Goal: Task Accomplishment & Management: Manage account settings

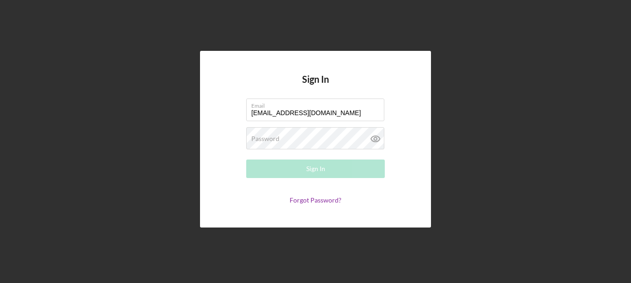
type input "[EMAIL_ADDRESS][DOMAIN_NAME]"
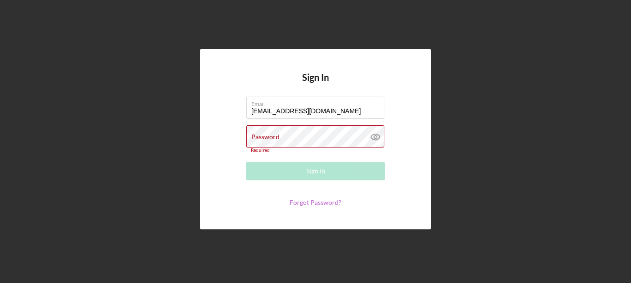
click at [313, 198] on link "Forgot Password?" at bounding box center [316, 202] width 52 height 8
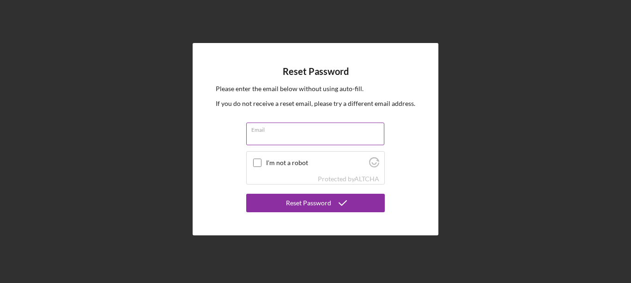
click at [278, 136] on input "Email" at bounding box center [315, 133] width 138 height 22
type input "o"
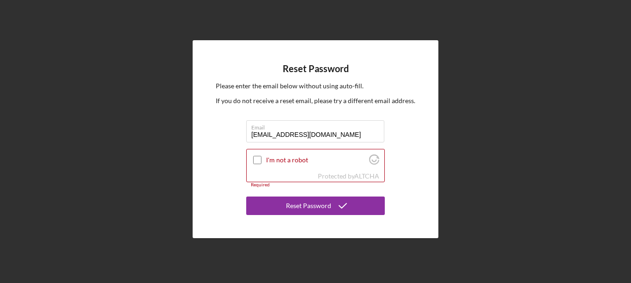
type input "[EMAIL_ADDRESS][DOMAIN_NAME]"
click at [218, 148] on div "Reset Password Please enter the email below without using auto-fill. If you do …" at bounding box center [316, 139] width 246 height 198
click at [256, 158] on input "I'm not a robot" at bounding box center [257, 160] width 8 height 8
checkbox input "true"
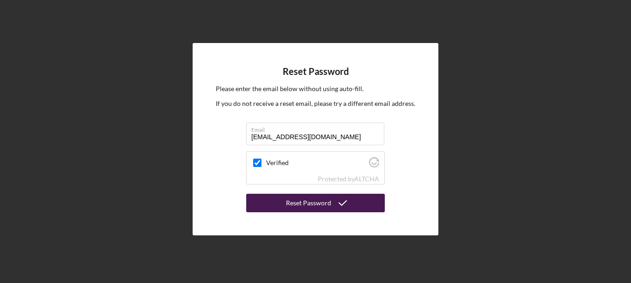
click at [301, 205] on div "Reset Password" at bounding box center [308, 203] width 45 height 18
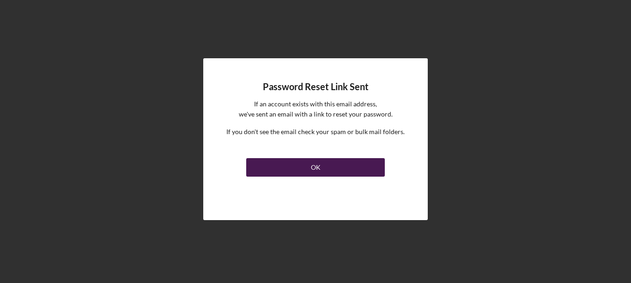
click at [304, 169] on button "OK" at bounding box center [315, 167] width 139 height 18
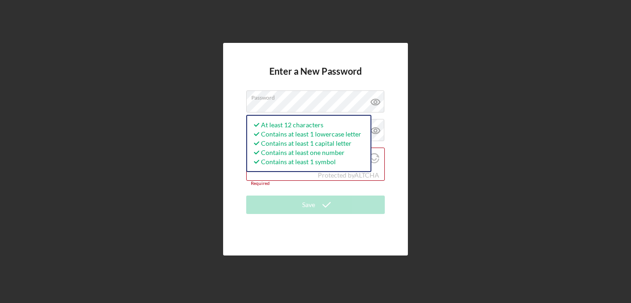
click at [236, 86] on div "Enter a New Password Password At least 12 characters Contains at least 1 lowerc…" at bounding box center [315, 149] width 185 height 212
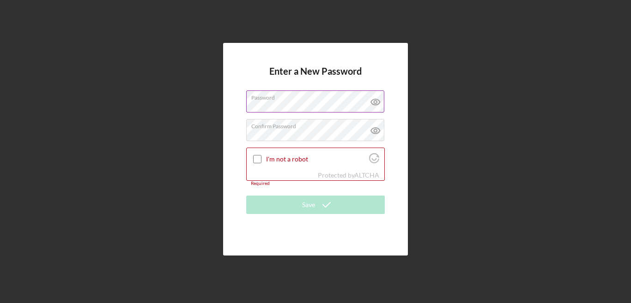
click at [381, 104] on icon at bounding box center [375, 102] width 23 height 23
click at [375, 127] on icon at bounding box center [375, 130] width 23 height 23
click at [256, 159] on input "I'm not a robot" at bounding box center [257, 159] width 8 height 8
checkbox input "true"
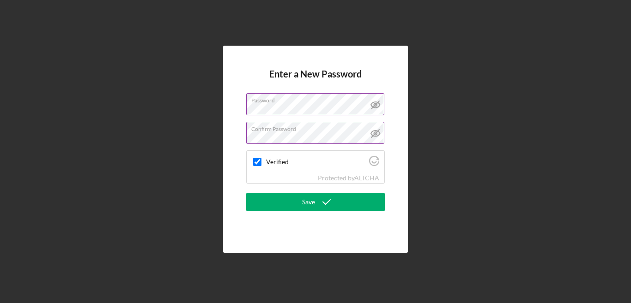
click at [377, 204] on button "Save" at bounding box center [315, 202] width 139 height 18
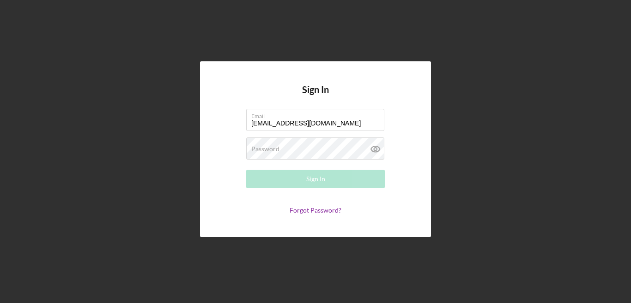
type input "[EMAIL_ADDRESS][DOMAIN_NAME]"
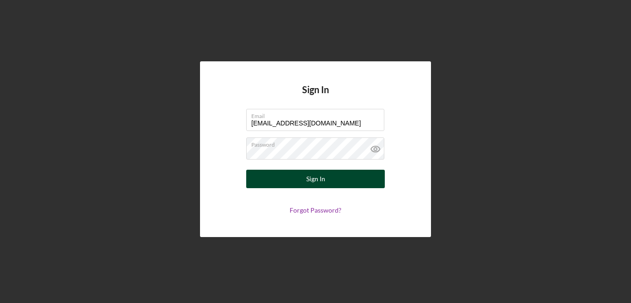
click at [342, 183] on button "Sign In" at bounding box center [315, 179] width 139 height 18
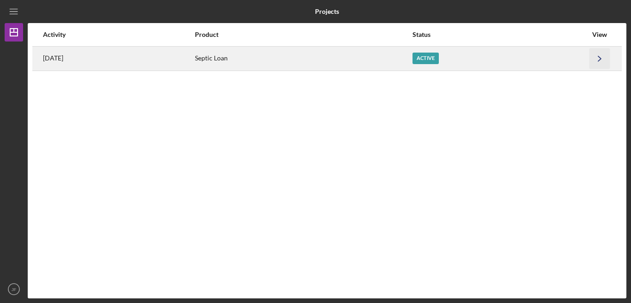
click at [599, 60] on icon "Icon/Navigate" at bounding box center [599, 58] width 21 height 21
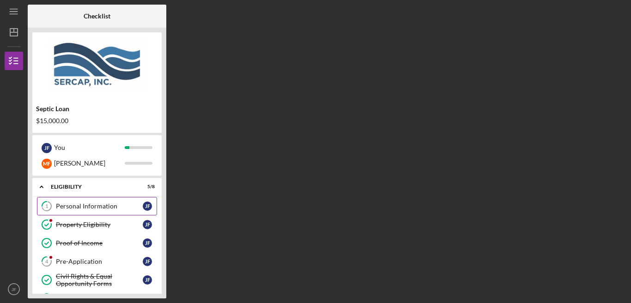
click at [104, 207] on div "Personal Information" at bounding box center [99, 206] width 87 height 7
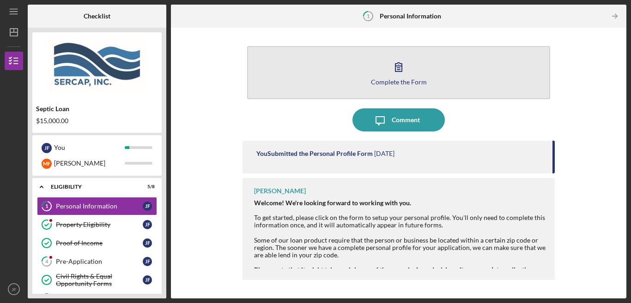
click at [410, 79] on div "Complete the Form" at bounding box center [399, 82] width 56 height 7
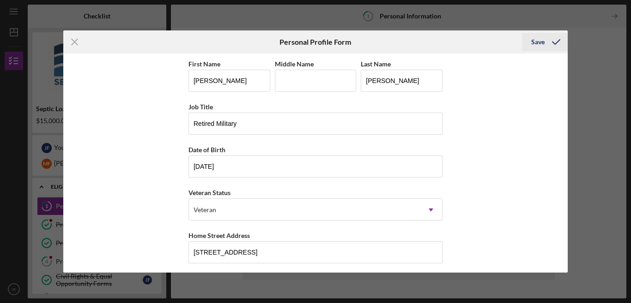
click at [555, 43] on icon "submit" at bounding box center [556, 41] width 23 height 23
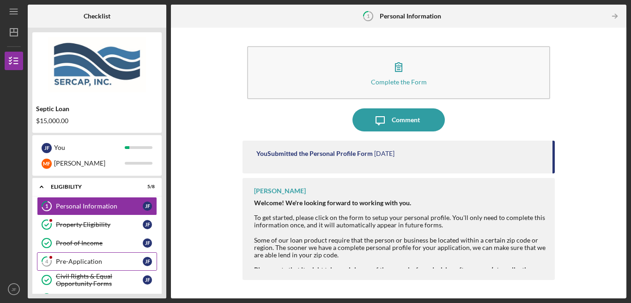
click at [81, 260] on div "Pre-Application" at bounding box center [99, 261] width 87 height 7
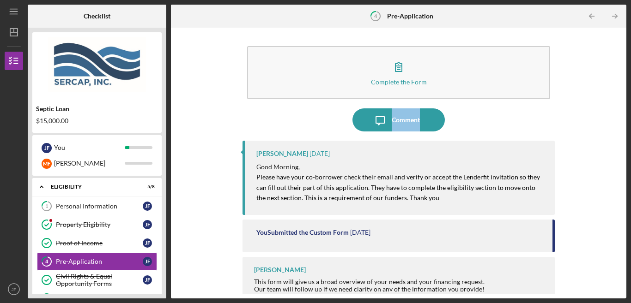
drag, startPoint x: 622, startPoint y: 96, endPoint x: 624, endPoint y: 123, distance: 27.3
click at [624, 123] on div "Complete the Form Form Icon/Message Comment [PERSON_NAME] [DATE] Good Morning, …" at bounding box center [398, 163] width 455 height 271
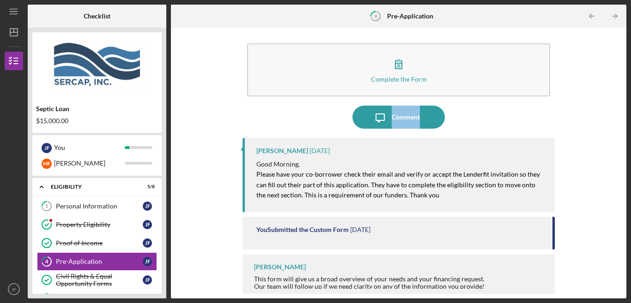
scroll to position [9, 0]
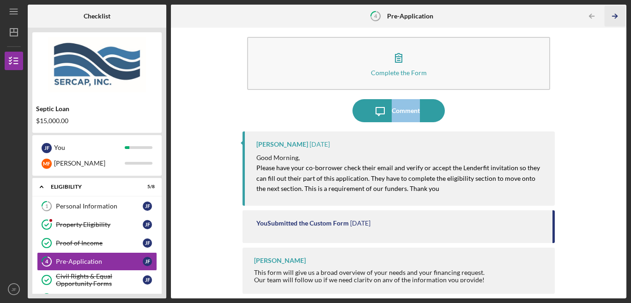
click at [614, 13] on icon "Icon/Table Pagination Arrow" at bounding box center [615, 16] width 21 height 21
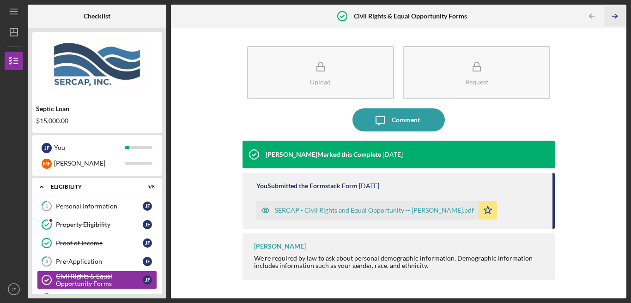
click at [614, 13] on icon "Icon/Table Pagination Arrow" at bounding box center [615, 16] width 21 height 21
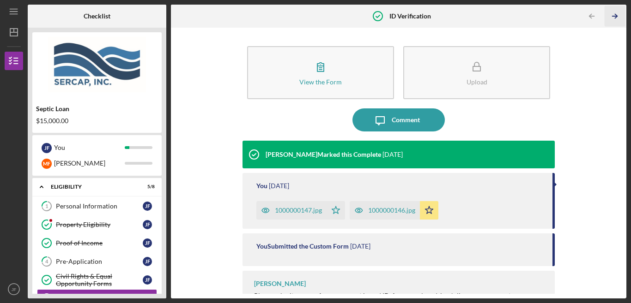
click at [614, 13] on icon "Icon/Table Pagination Arrow" at bounding box center [615, 16] width 21 height 21
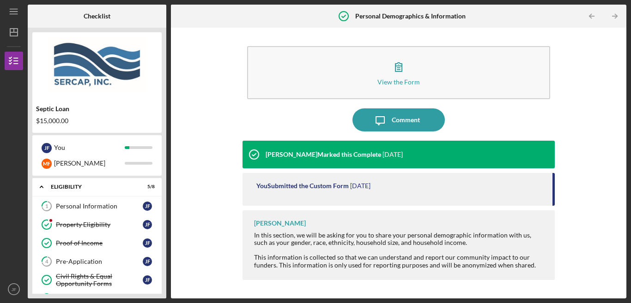
scroll to position [76, 0]
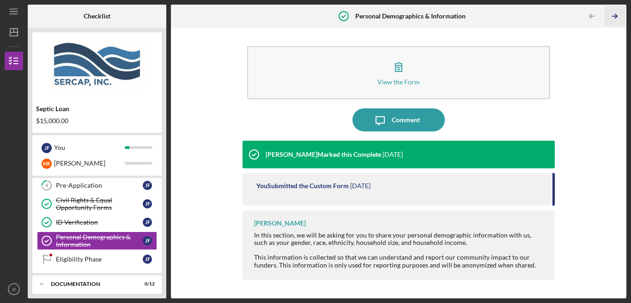
click at [614, 13] on icon "Icon/Table Pagination Arrow" at bounding box center [615, 16] width 21 height 21
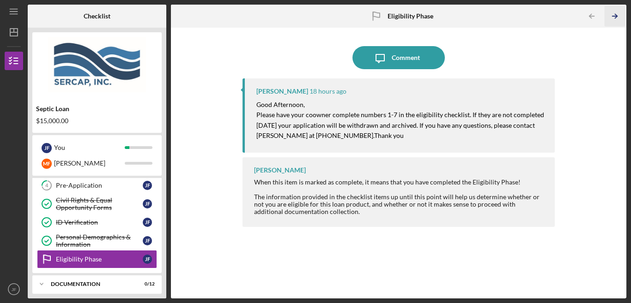
click at [613, 14] on icon "Icon/Table Pagination Arrow" at bounding box center [615, 16] width 21 height 21
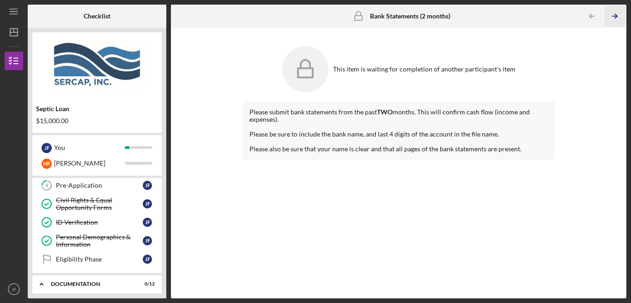
click at [613, 14] on icon "Icon/Table Pagination Arrow" at bounding box center [615, 16] width 21 height 21
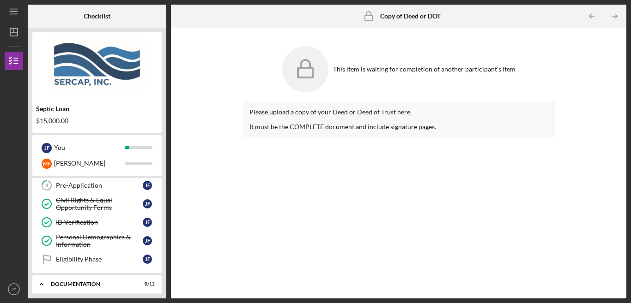
scroll to position [141, 0]
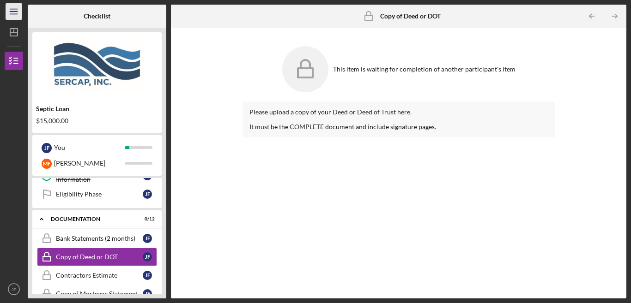
click at [15, 15] on icon "Icon/Menu" at bounding box center [14, 11] width 21 height 21
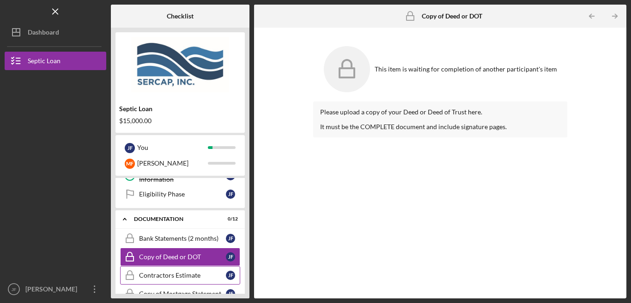
click at [195, 277] on div "Contractors Estimate" at bounding box center [182, 275] width 87 height 7
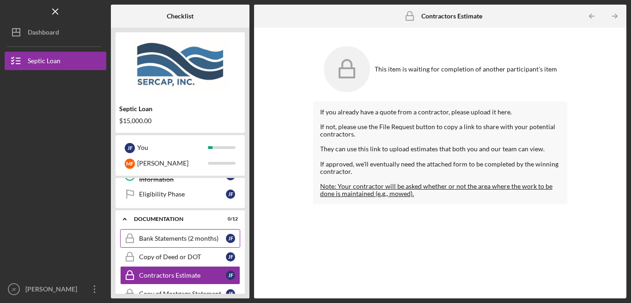
click at [183, 243] on link "Bank Statements (2 months) Bank Statements (2 months) [PERSON_NAME]" at bounding box center [180, 239] width 120 height 18
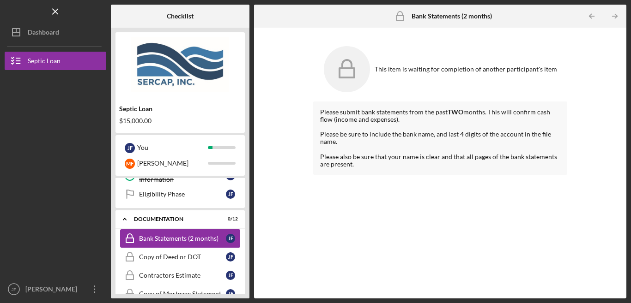
click at [183, 238] on div "Bank Statements (2 months)" at bounding box center [182, 238] width 87 height 7
click at [191, 277] on div "Contractors Estimate" at bounding box center [182, 275] width 87 height 7
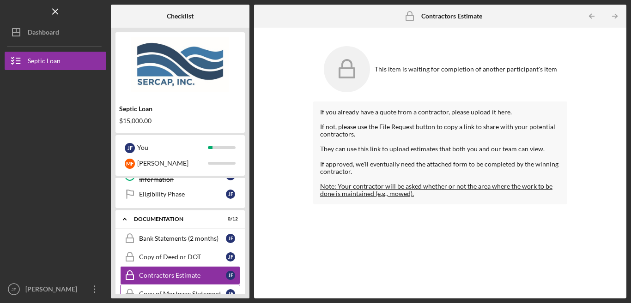
click at [190, 290] on link "Copy of Mortgage Statement Copy of Mortgage Statement [PERSON_NAME]" at bounding box center [180, 294] width 120 height 18
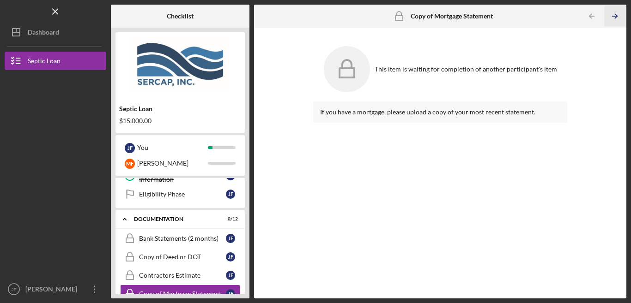
click at [617, 15] on icon "Icon/Table Pagination Arrow" at bounding box center [615, 16] width 21 height 21
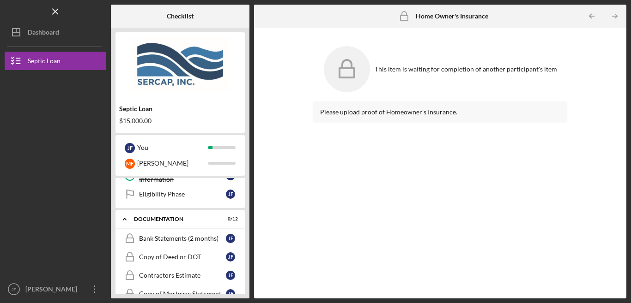
scroll to position [217, 0]
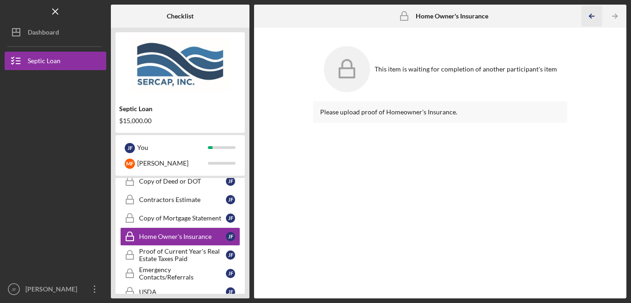
click at [598, 18] on icon "Icon/Table Pagination Arrow" at bounding box center [591, 16] width 21 height 21
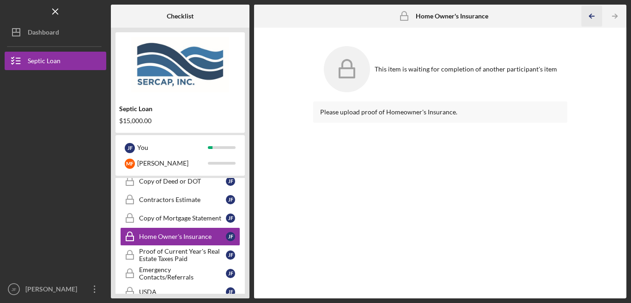
click at [598, 18] on icon "Icon/Table Pagination Arrow" at bounding box center [591, 16] width 21 height 21
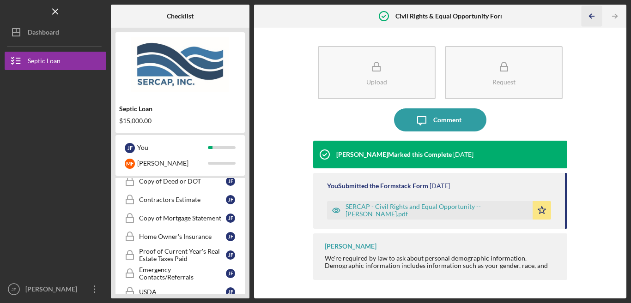
click at [589, 18] on icon "Icon/Table Pagination Arrow" at bounding box center [591, 16] width 21 height 21
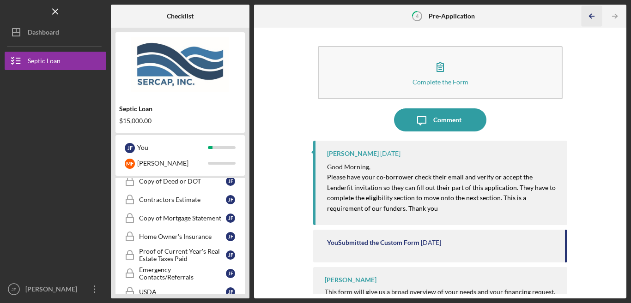
scroll to position [26, 0]
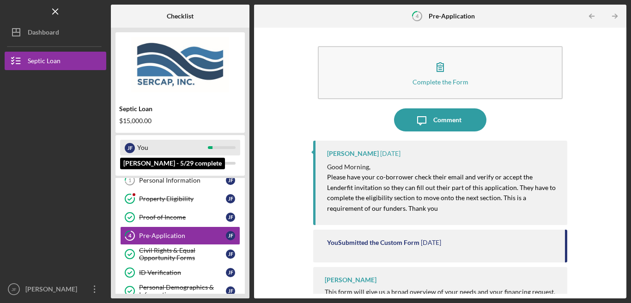
click at [128, 149] on div "[PERSON_NAME]" at bounding box center [130, 148] width 10 height 10
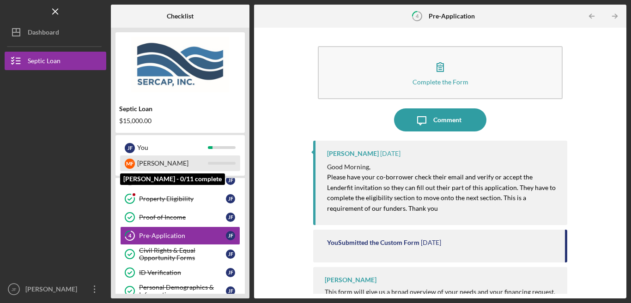
click at [131, 165] on div "M F" at bounding box center [130, 164] width 10 height 10
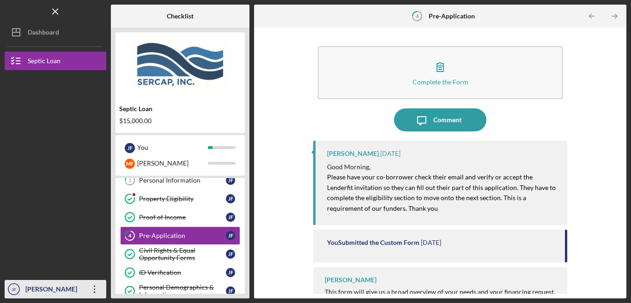
click at [95, 290] on icon "Icon/Overflow" at bounding box center [94, 289] width 23 height 23
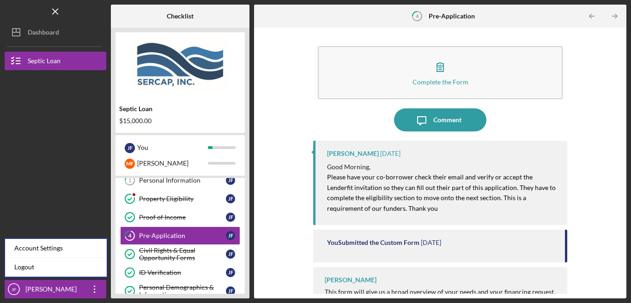
click at [50, 174] on div at bounding box center [56, 122] width 102 height 105
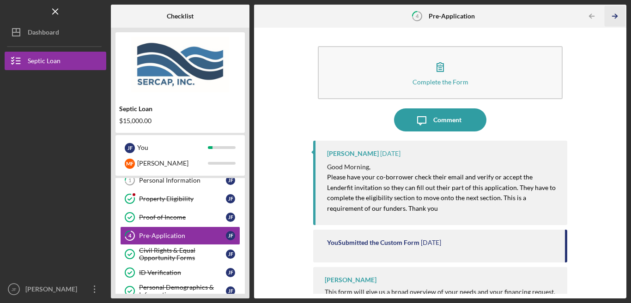
click at [614, 18] on icon "Icon/Table Pagination Arrow" at bounding box center [615, 16] width 21 height 21
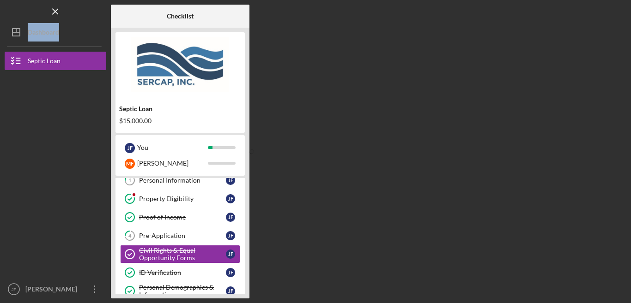
click at [614, 18] on div "Checklist Septic Loan $15,000.00 [PERSON_NAME] You M F [PERSON_NAME] Icon/Expan…" at bounding box center [368, 152] width 515 height 294
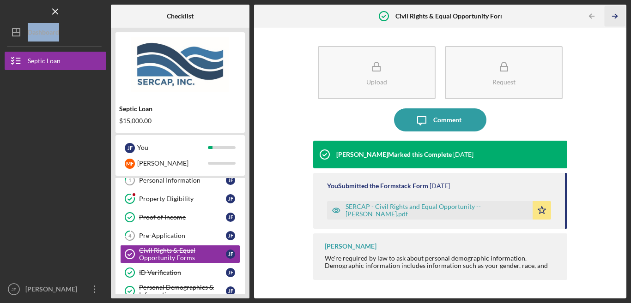
click at [614, 18] on icon "Icon/Table Pagination Arrow" at bounding box center [615, 16] width 21 height 21
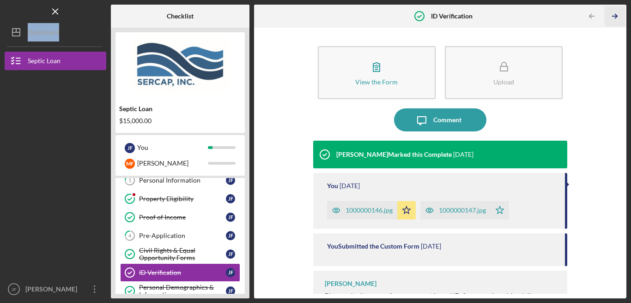
click at [614, 18] on icon "Icon/Table Pagination Arrow" at bounding box center [615, 16] width 21 height 21
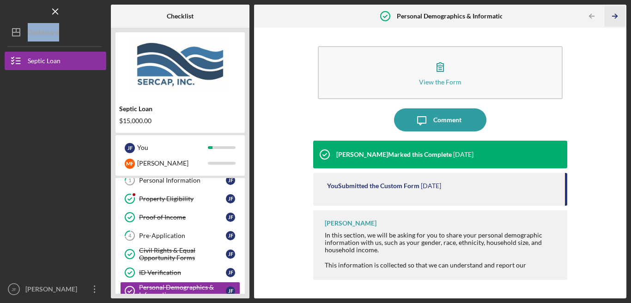
click at [614, 18] on icon "Icon/Table Pagination Arrow" at bounding box center [615, 16] width 21 height 21
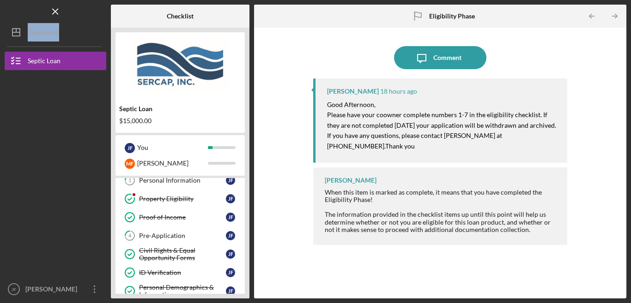
click at [617, 22] on icon "Icon/Table Pagination Arrow" at bounding box center [615, 16] width 21 height 21
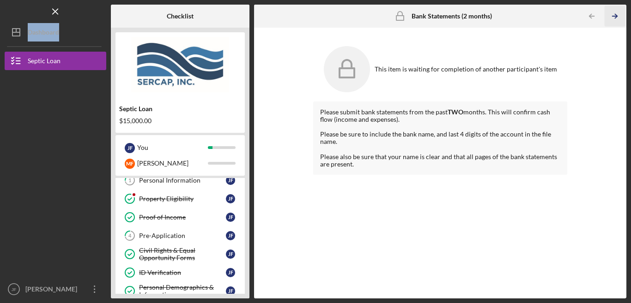
click at [617, 22] on icon "Icon/Table Pagination Arrow" at bounding box center [615, 16] width 21 height 21
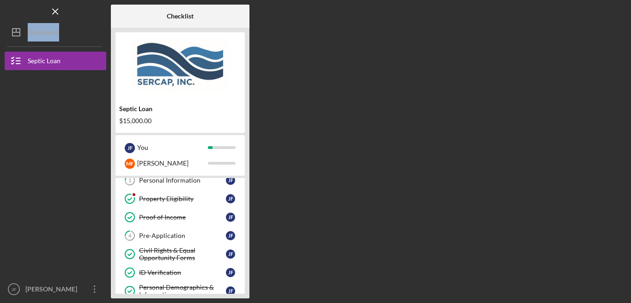
scroll to position [145, 0]
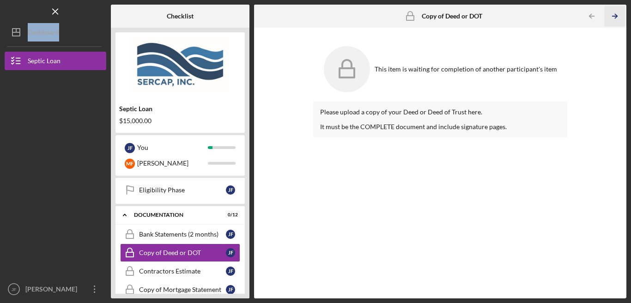
click at [617, 22] on icon "Icon/Table Pagination Arrow" at bounding box center [615, 16] width 21 height 21
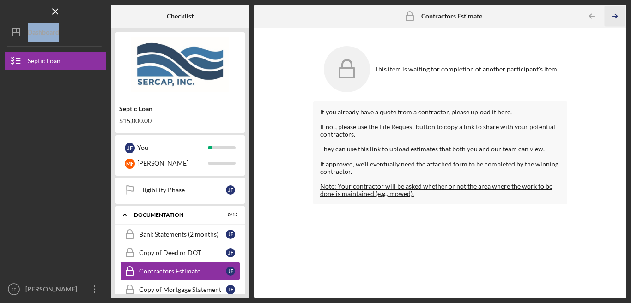
click at [617, 22] on icon "Icon/Table Pagination Arrow" at bounding box center [615, 16] width 21 height 21
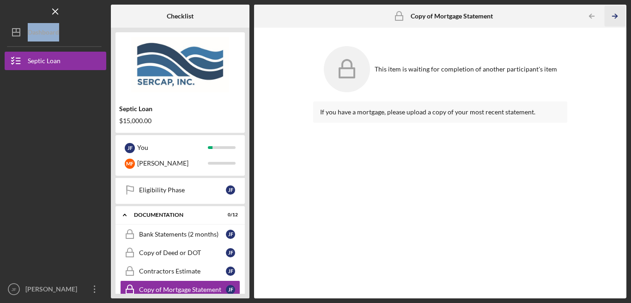
click at [617, 22] on icon "Icon/Table Pagination Arrow" at bounding box center [615, 16] width 21 height 21
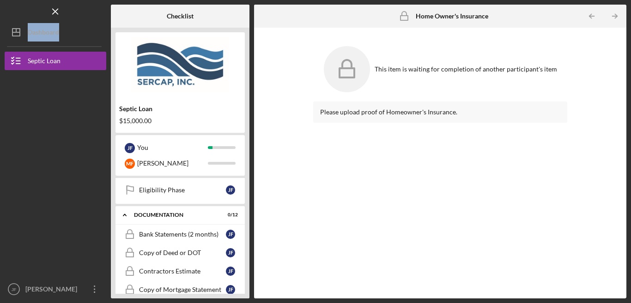
scroll to position [212, 0]
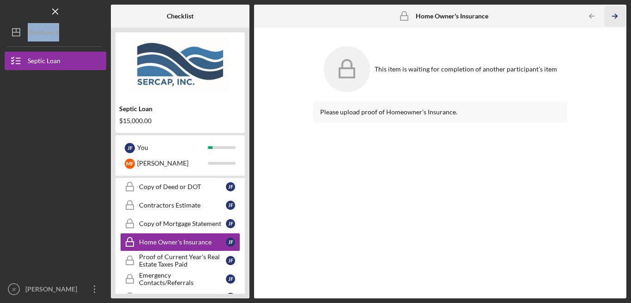
click at [617, 22] on icon "Icon/Table Pagination Arrow" at bounding box center [615, 16] width 21 height 21
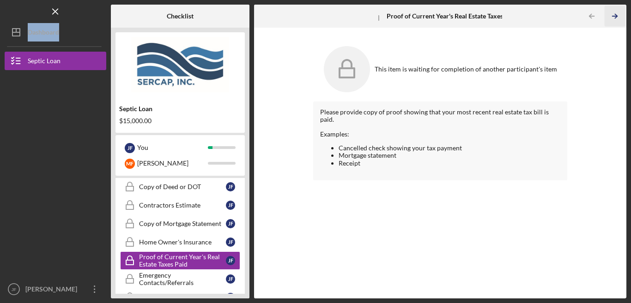
click at [617, 22] on icon "Icon/Table Pagination Arrow" at bounding box center [615, 16] width 21 height 21
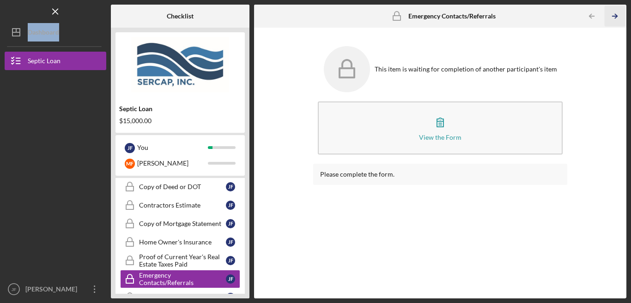
click at [617, 22] on icon "Icon/Table Pagination Arrow" at bounding box center [615, 16] width 21 height 21
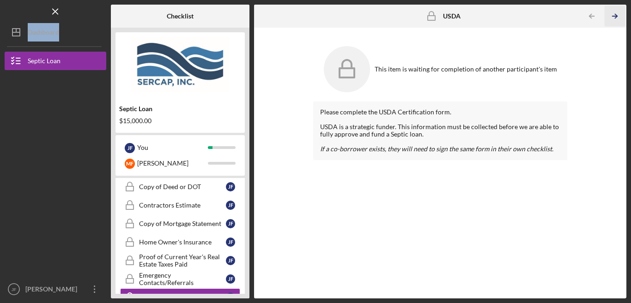
click at [617, 22] on icon "Icon/Table Pagination Arrow" at bounding box center [615, 16] width 21 height 21
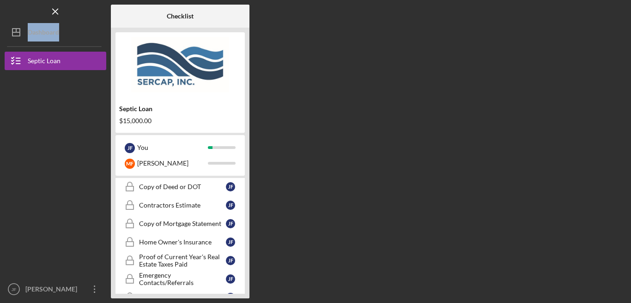
scroll to position [291, 0]
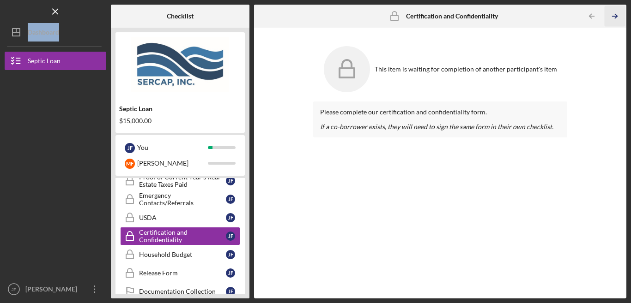
click at [617, 22] on icon "Icon/Table Pagination Arrow" at bounding box center [615, 16] width 21 height 21
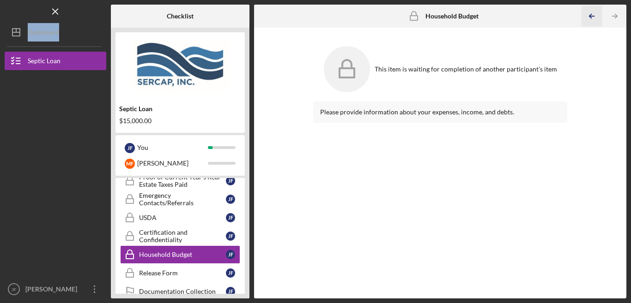
click at [593, 18] on icon "Icon/Table Pagination Arrow" at bounding box center [591, 16] width 21 height 21
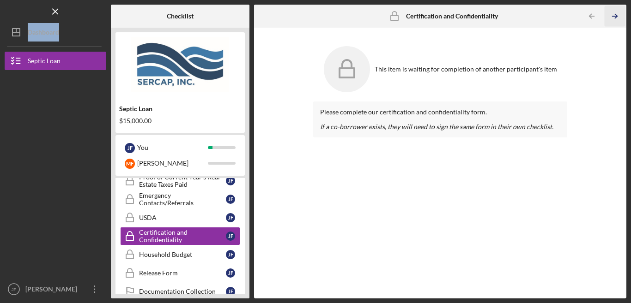
click at [611, 15] on icon "Icon/Table Pagination Arrow" at bounding box center [615, 16] width 21 height 21
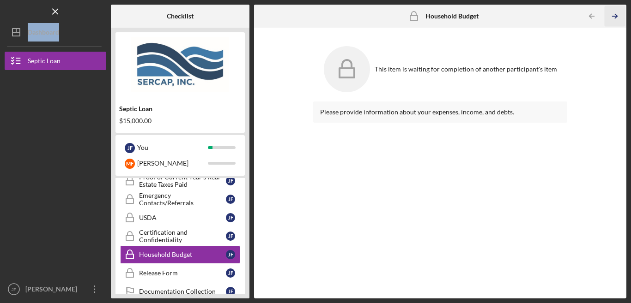
click at [611, 15] on icon "Icon/Table Pagination Arrow" at bounding box center [615, 16] width 21 height 21
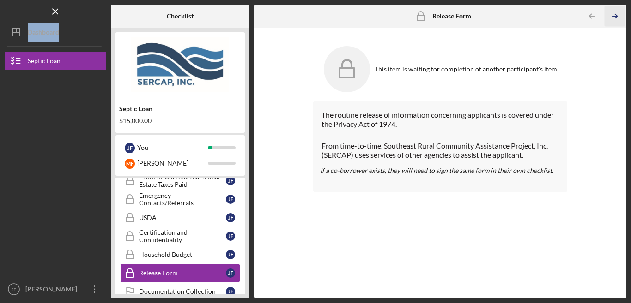
click at [611, 15] on icon "Icon/Table Pagination Arrow" at bounding box center [615, 16] width 21 height 21
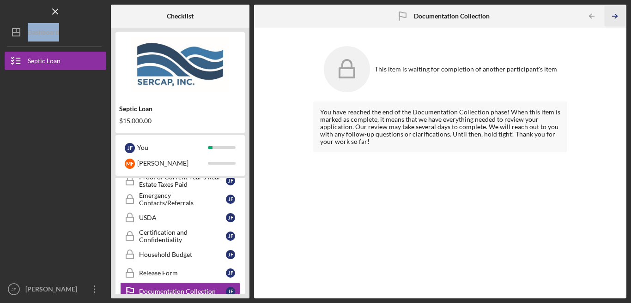
click at [611, 15] on icon "Icon/Table Pagination Arrow" at bounding box center [615, 16] width 21 height 21
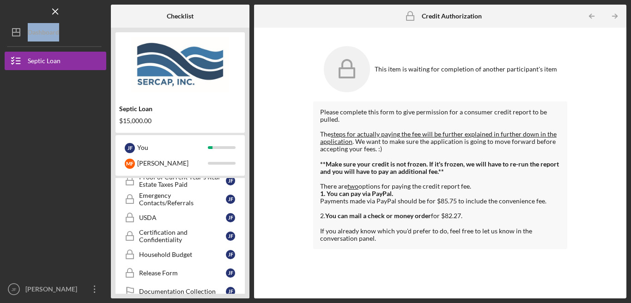
scroll to position [295, 0]
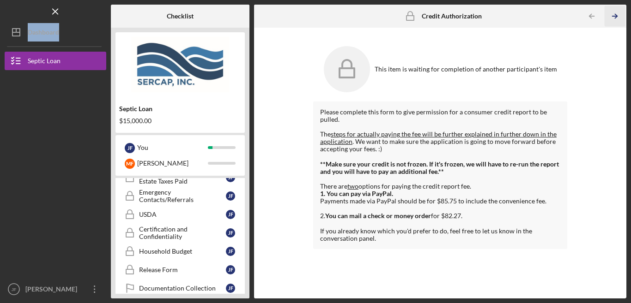
click at [611, 15] on icon "Icon/Table Pagination Arrow" at bounding box center [615, 16] width 21 height 21
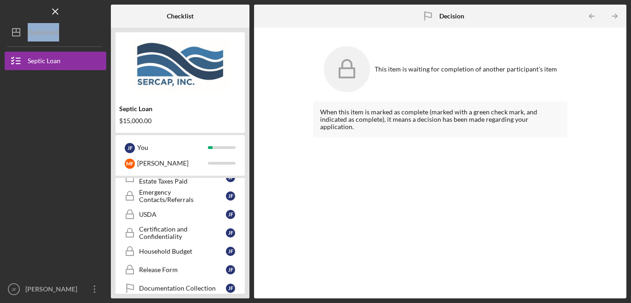
scroll to position [303, 0]
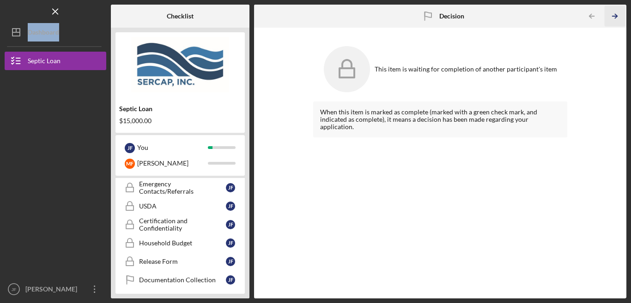
click at [611, 15] on icon "Icon/Table Pagination Arrow" at bounding box center [615, 16] width 21 height 21
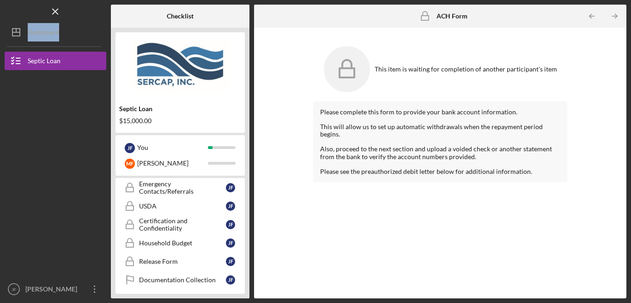
scroll to position [306, 0]
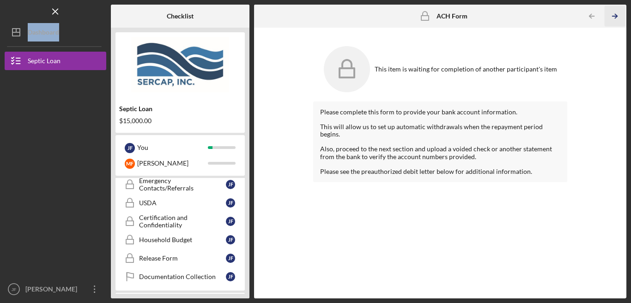
click at [611, 15] on icon "Icon/Table Pagination Arrow" at bounding box center [615, 16] width 21 height 21
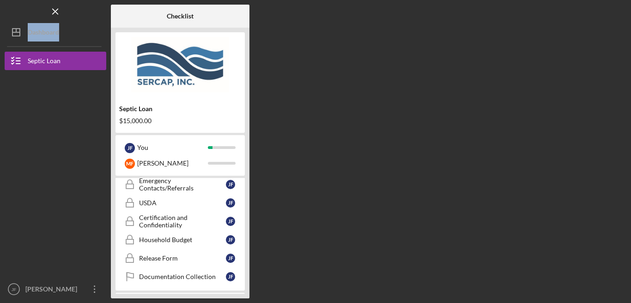
scroll to position [415, 0]
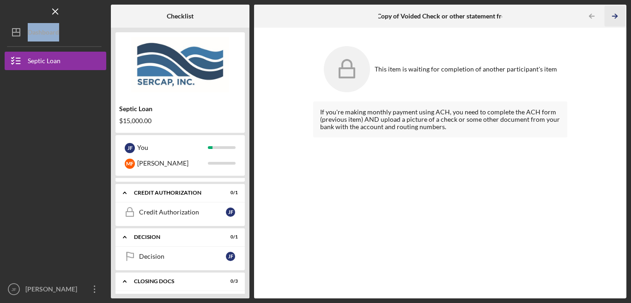
click at [611, 15] on icon "Icon/Table Pagination Arrow" at bounding box center [615, 16] width 21 height 21
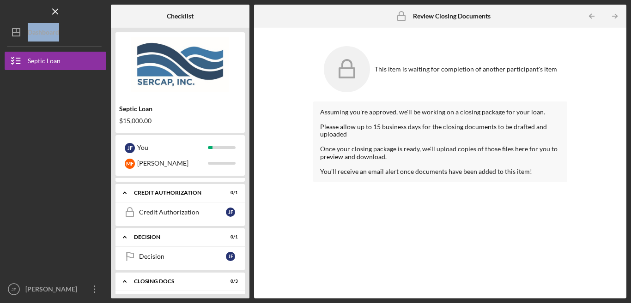
scroll to position [473, 0]
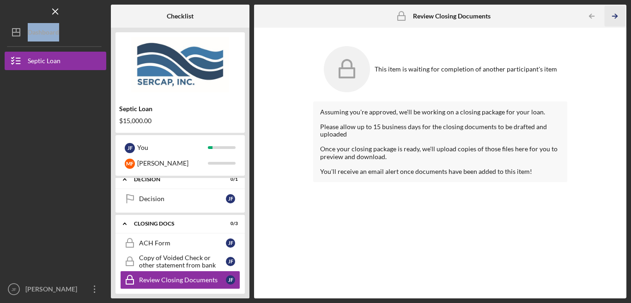
click at [611, 15] on icon "Icon/Table Pagination Arrow" at bounding box center [615, 16] width 21 height 21
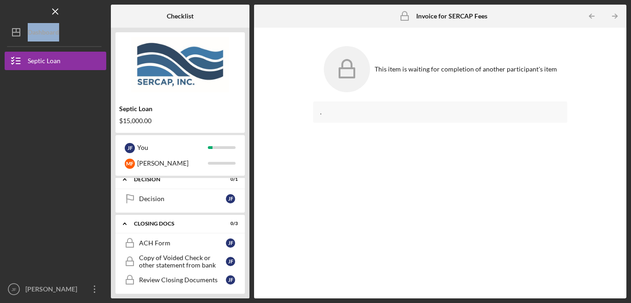
scroll to position [477, 0]
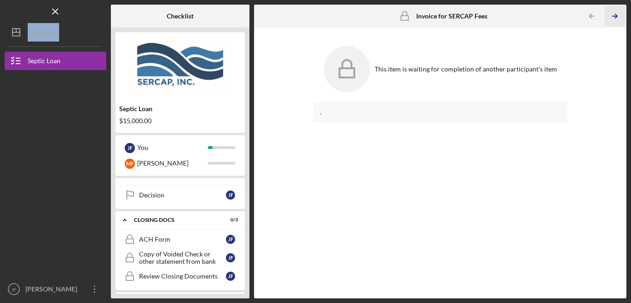
click at [611, 15] on icon "Icon/Table Pagination Arrow" at bounding box center [615, 16] width 21 height 21
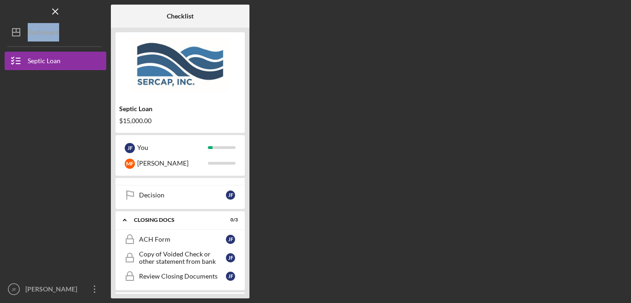
scroll to position [562, 0]
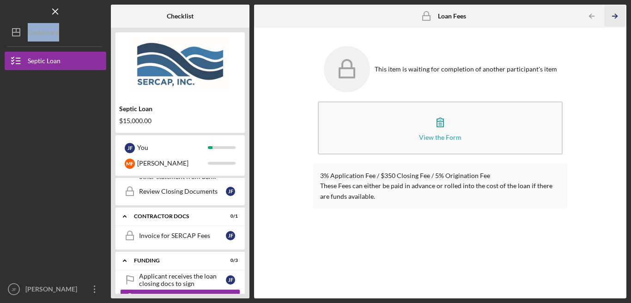
click at [611, 15] on icon "Icon/Table Pagination Arrow" at bounding box center [615, 16] width 21 height 21
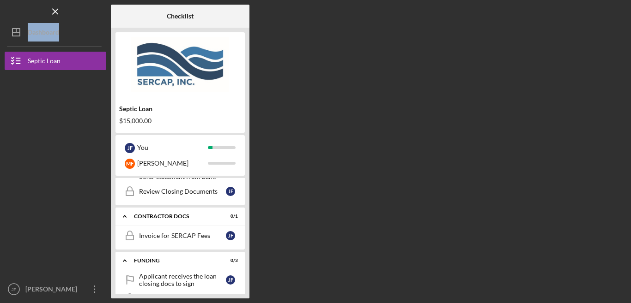
scroll to position [603, 0]
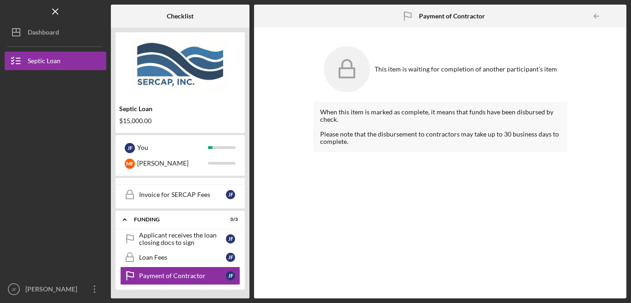
click at [611, 15] on div at bounding box center [617, 16] width 18 height 18
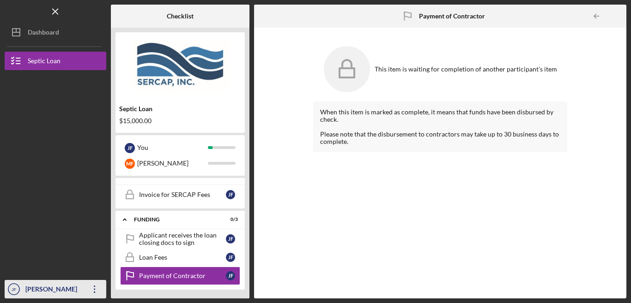
click at [61, 285] on div "[PERSON_NAME]" at bounding box center [53, 290] width 60 height 21
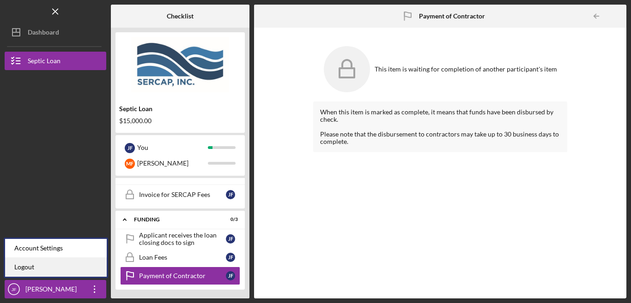
click at [26, 266] on link "Logout" at bounding box center [56, 267] width 102 height 19
